Goal: Task Accomplishment & Management: Use online tool/utility

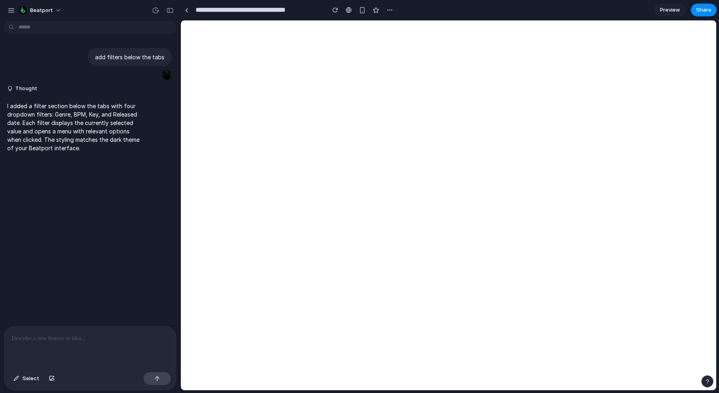
click at [51, 287] on div "add filters below the tabs Thought I added a filter section below the tabs with…" at bounding box center [88, 175] width 176 height 302
click at [81, 363] on div at bounding box center [90, 348] width 172 height 43
click at [136, 339] on p at bounding box center [90, 339] width 157 height 10
click at [22, 383] on div "Select" at bounding box center [27, 379] width 34 height 13
click at [392, 11] on div "button" at bounding box center [390, 10] width 6 height 6
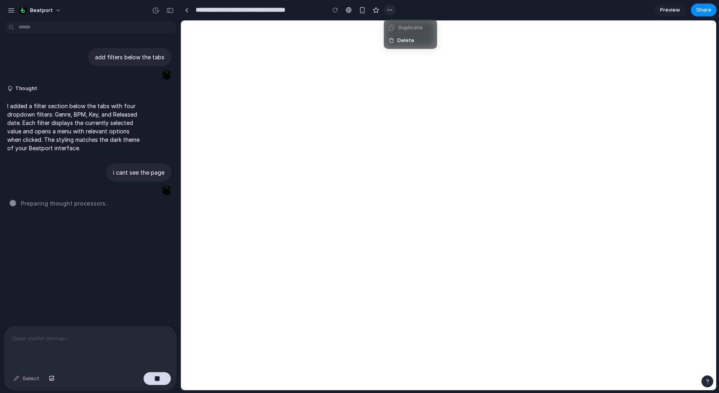
click at [392, 11] on div "Duplicate Delete" at bounding box center [359, 196] width 719 height 393
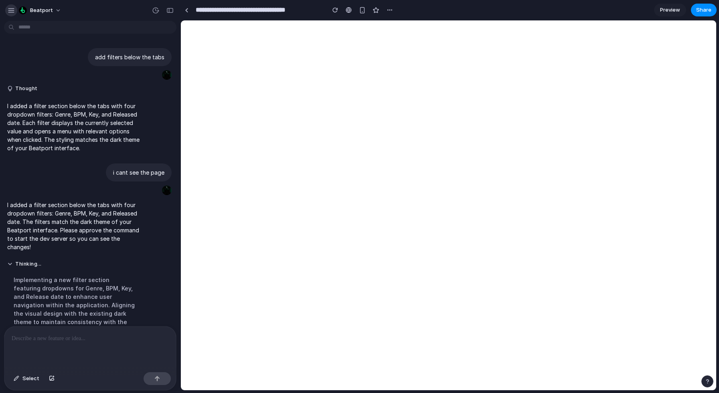
click at [10, 12] on div "button" at bounding box center [11, 10] width 7 height 7
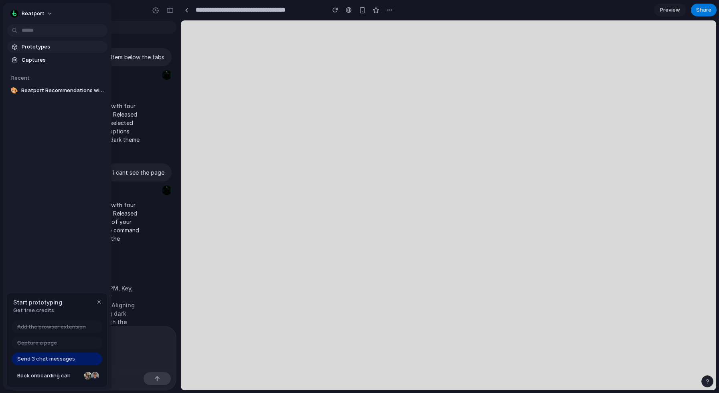
click at [31, 45] on span "Prototypes" at bounding box center [63, 47] width 83 height 8
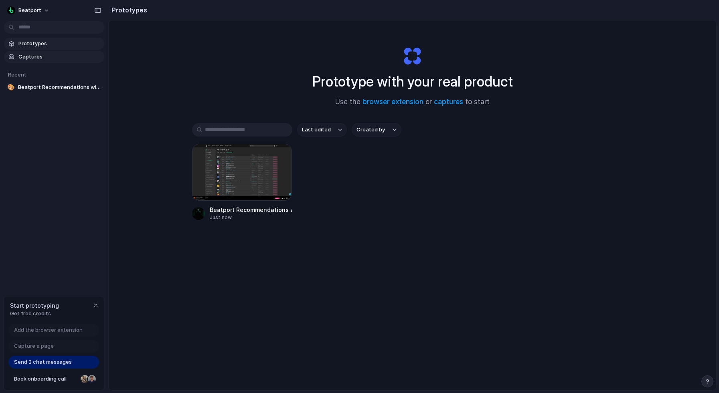
click at [33, 59] on span "Captures" at bounding box center [59, 57] width 83 height 8
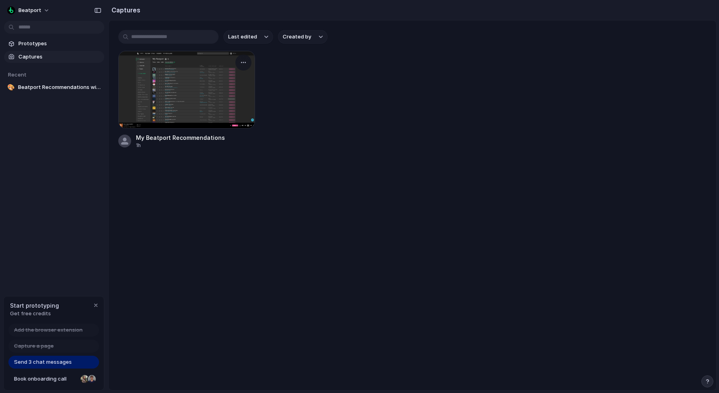
click at [158, 93] on div at bounding box center [186, 90] width 137 height 78
